Goal: Information Seeking & Learning: Learn about a topic

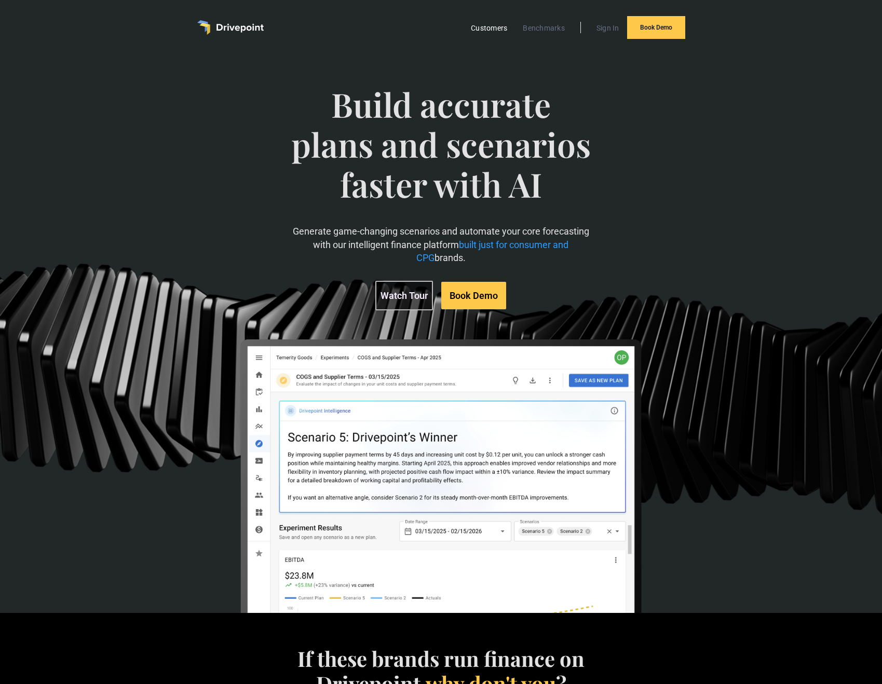
click at [486, 26] on link "Customers" at bounding box center [489, 27] width 47 height 13
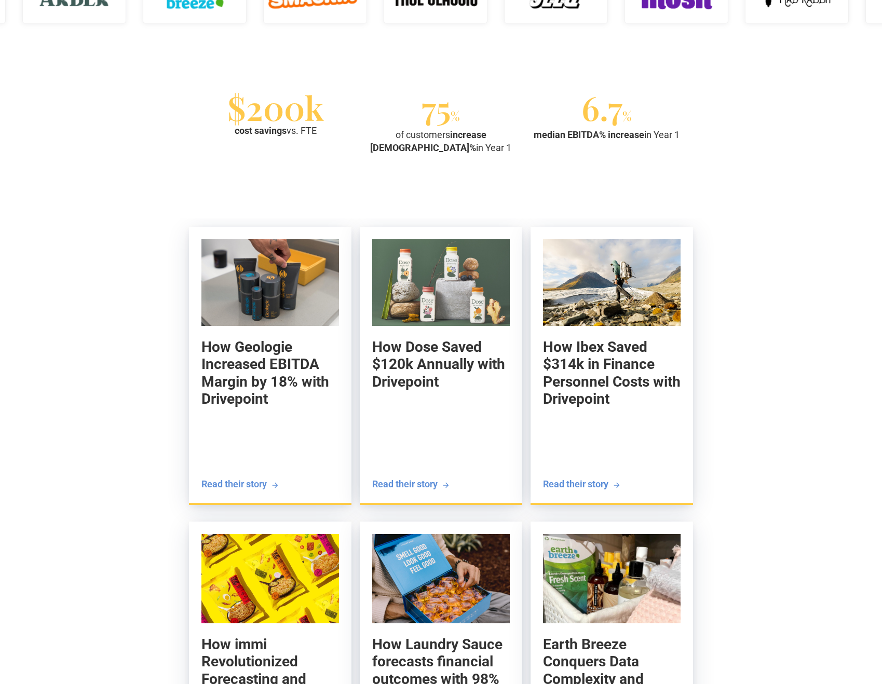
scroll to position [921, 0]
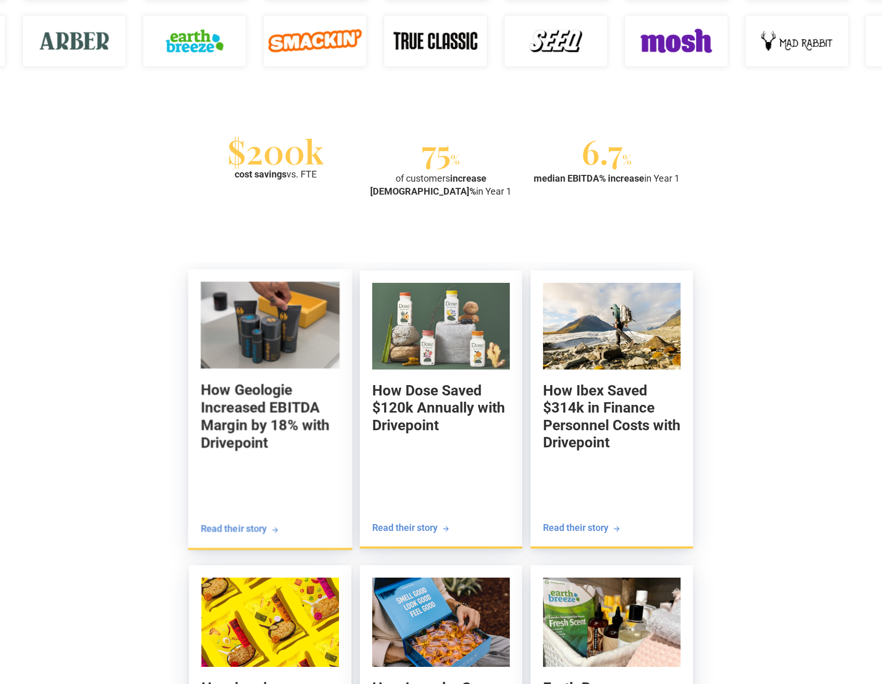
click at [238, 531] on div "Read their story" at bounding box center [233, 528] width 66 height 13
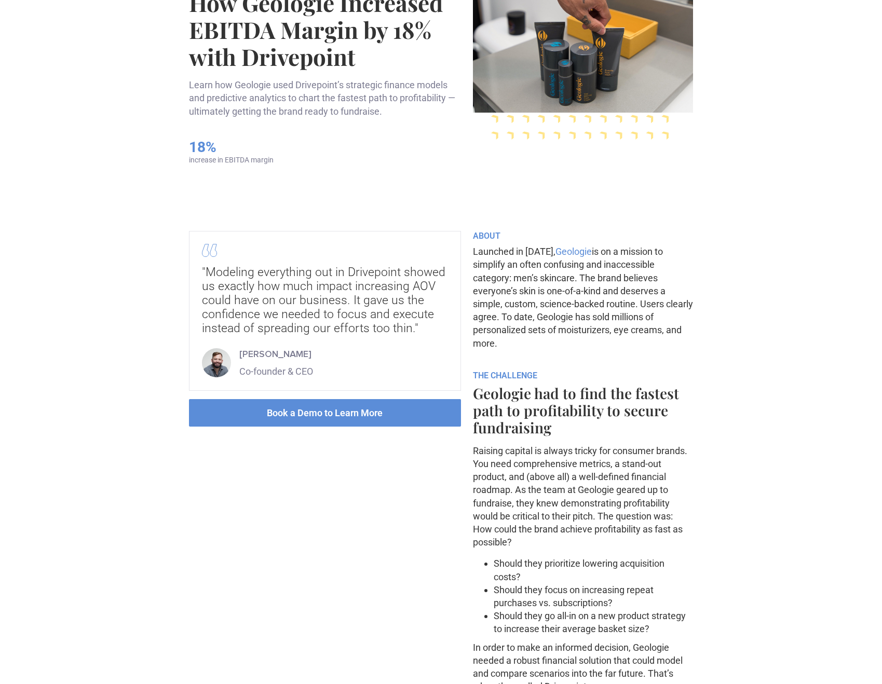
scroll to position [8, 0]
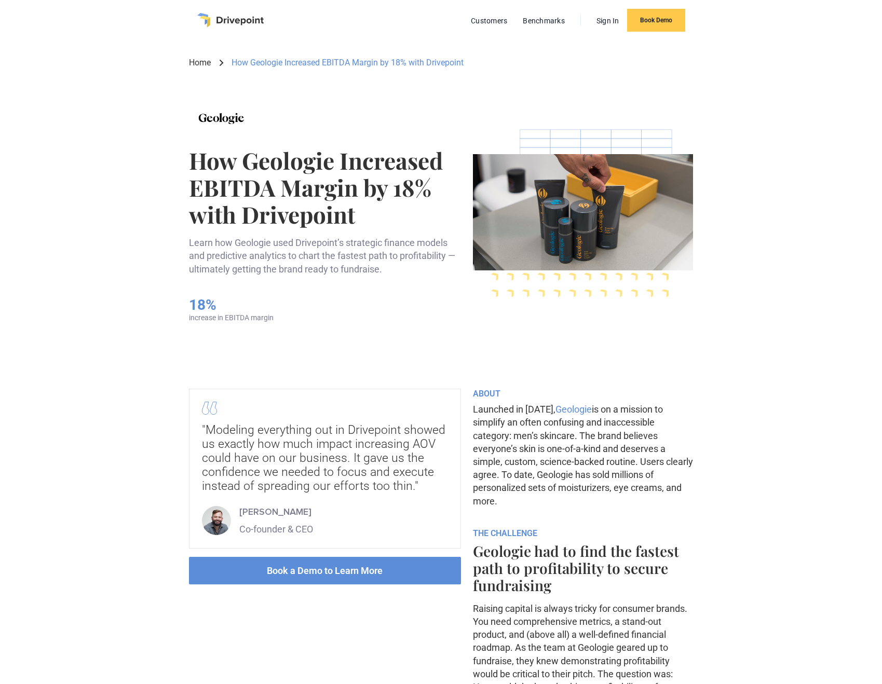
click at [252, 171] on h1 "How Geologie Increased EBITDA Margin by 18% with Drivepoint" at bounding box center [327, 187] width 276 height 81
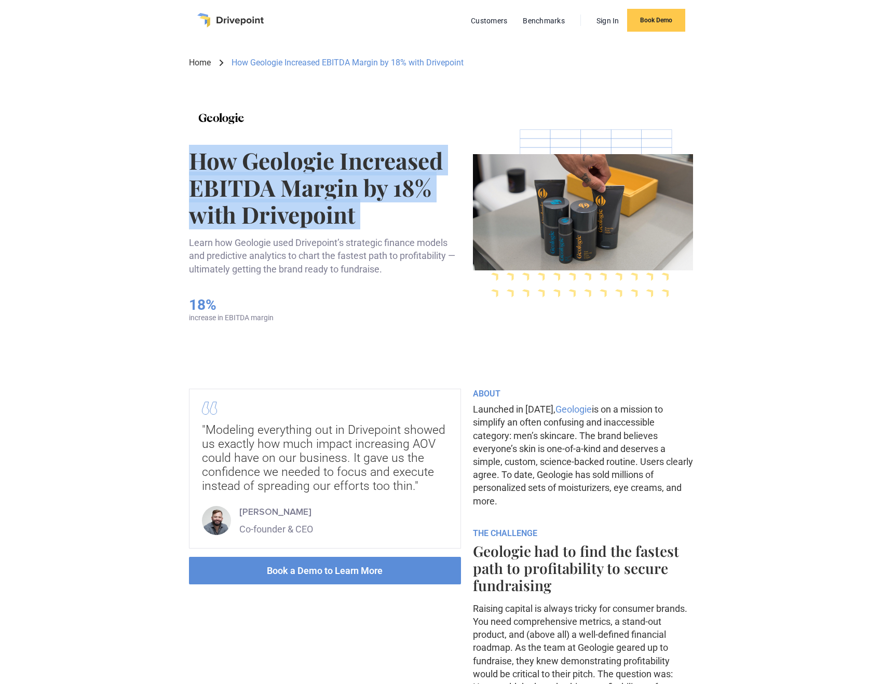
click at [252, 171] on h1 "How Geologie Increased EBITDA Margin by 18% with Drivepoint" at bounding box center [327, 187] width 276 height 81
click at [250, 177] on h1 "How Geologie Increased EBITDA Margin by 18% with Drivepoint" at bounding box center [327, 187] width 276 height 81
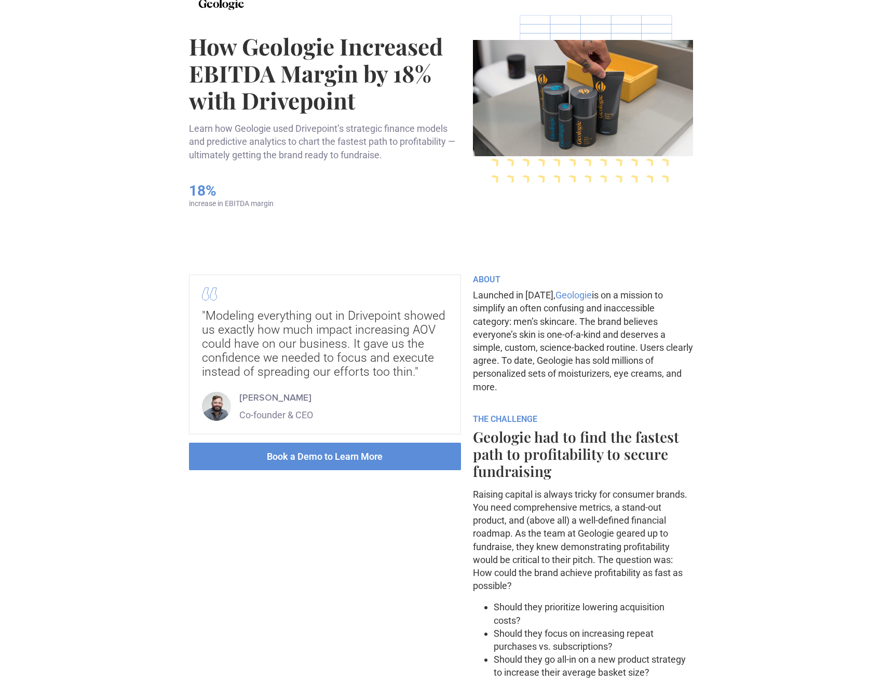
scroll to position [113, 0]
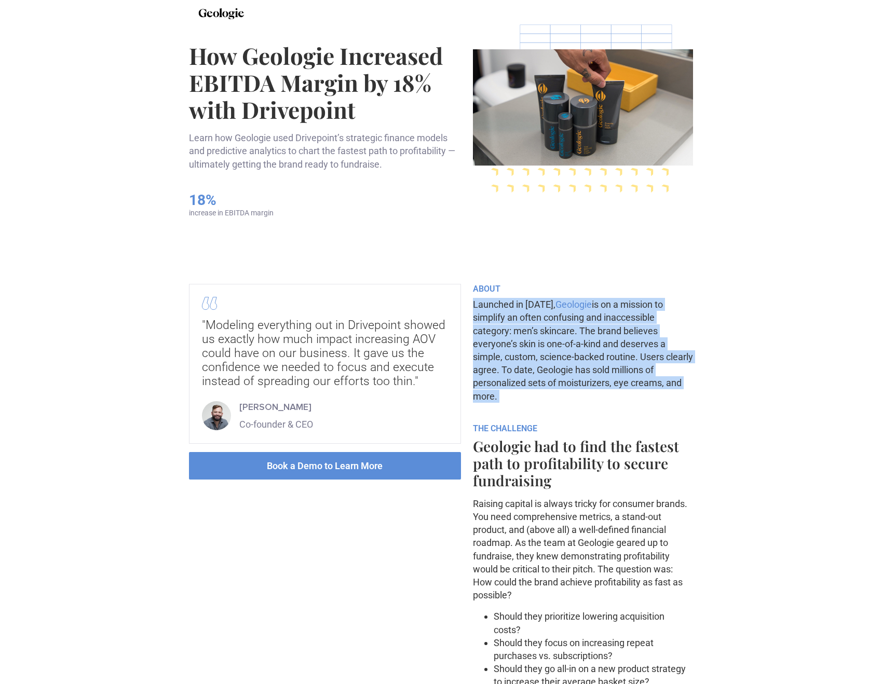
drag, startPoint x: 471, startPoint y: 305, endPoint x: 529, endPoint y: 411, distance: 121.0
click at [523, 397] on p "Launched in 2018, Geologie is on a mission to simplify an often confusing and i…" at bounding box center [583, 350] width 221 height 105
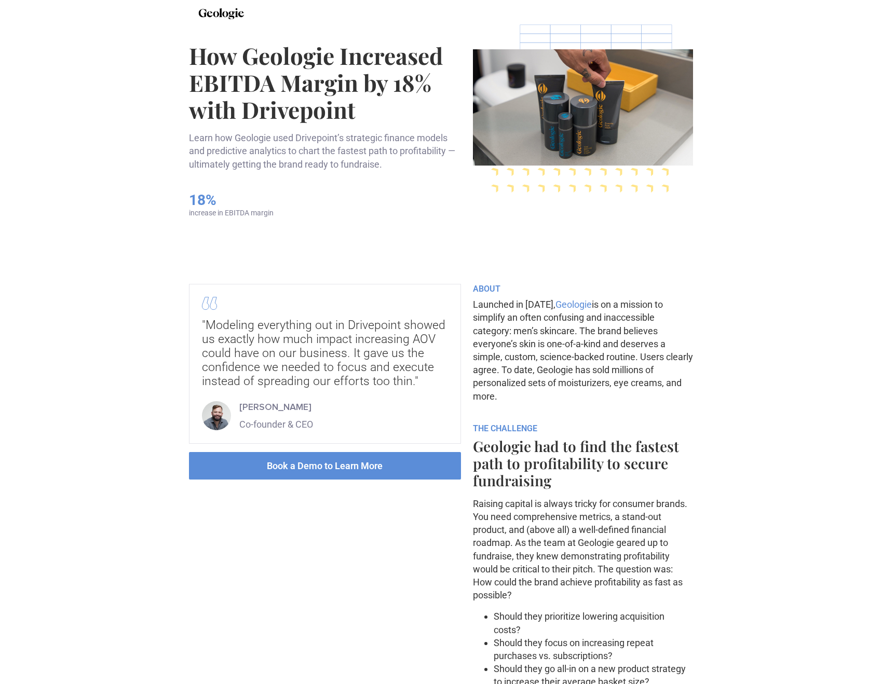
drag, startPoint x: 496, startPoint y: 385, endPoint x: 471, endPoint y: 301, distance: 88.2
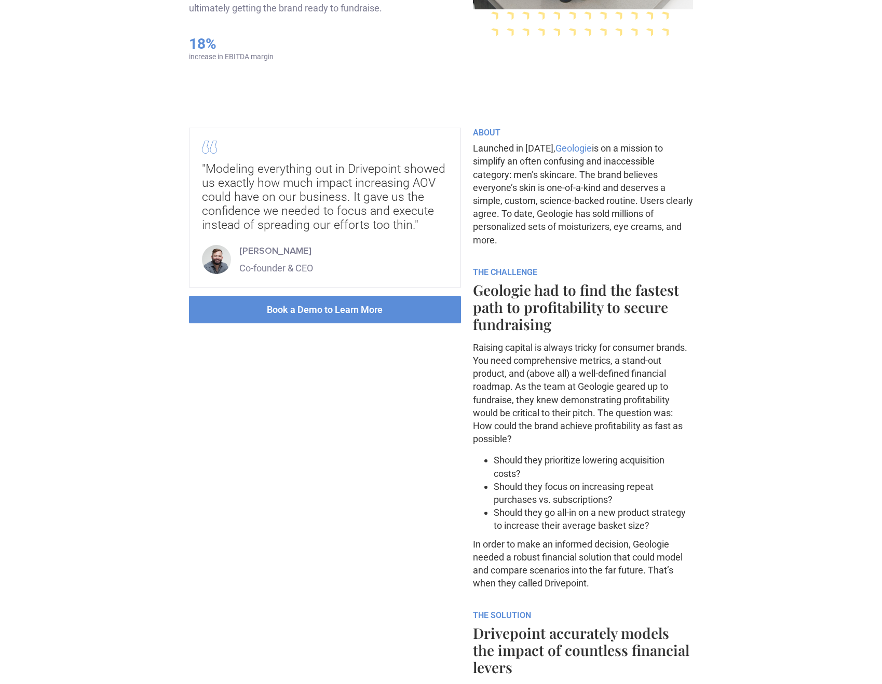
scroll to position [0, 0]
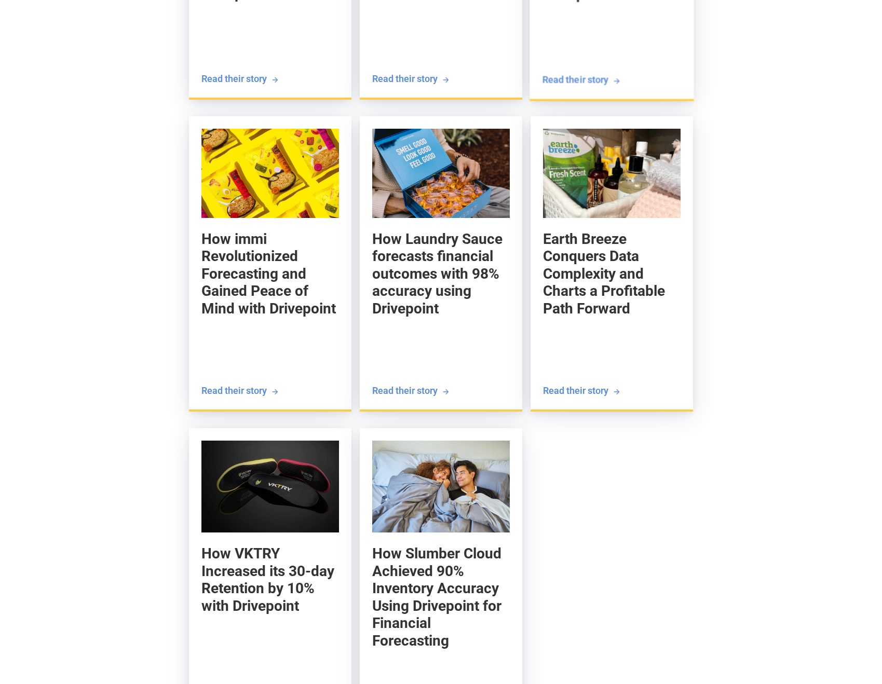
scroll to position [1240, 0]
